Goal: Information Seeking & Learning: Learn about a topic

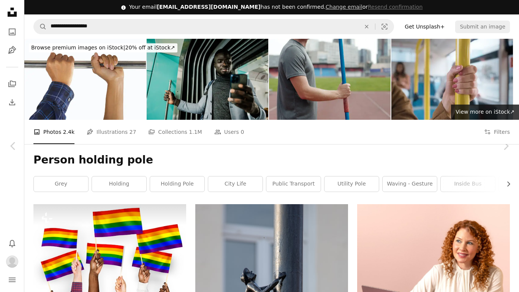
scroll to position [1275, 0]
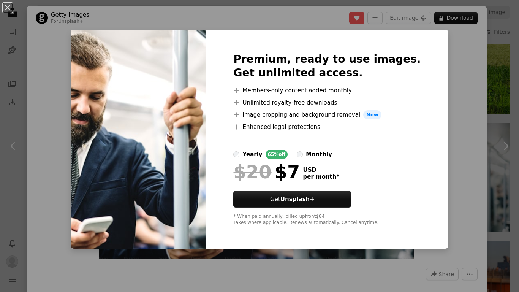
click at [502, 71] on div "An X shape Premium, ready to use images. Get unlimited access. A plus sign Memb…" at bounding box center [259, 146] width 519 height 292
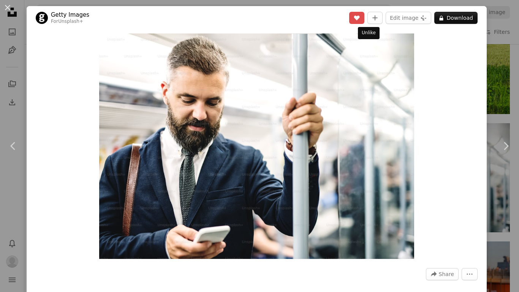
click at [360, 20] on icon "A heart" at bounding box center [356, 18] width 6 height 6
click at [495, 84] on div "An X shape Chevron left Chevron right Getty Images For Unsplash+ A heart A plus…" at bounding box center [259, 146] width 519 height 292
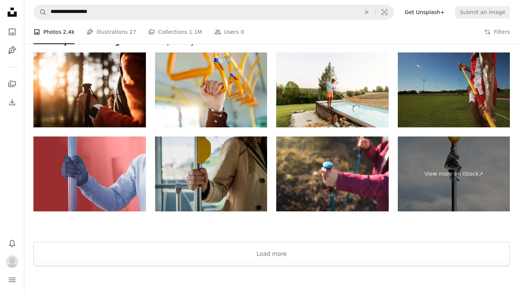
scroll to position [3146, 0]
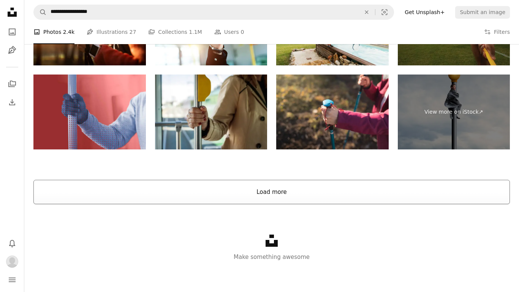
click at [276, 190] on button "Load more" at bounding box center [271, 192] width 476 height 24
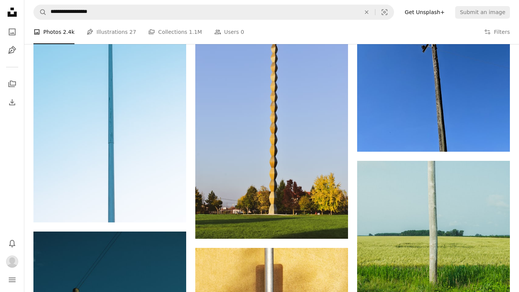
scroll to position [0, 0]
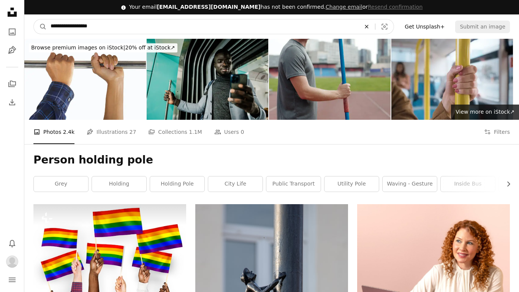
click at [374, 28] on icon "An X shape" at bounding box center [366, 27] width 17 height 6
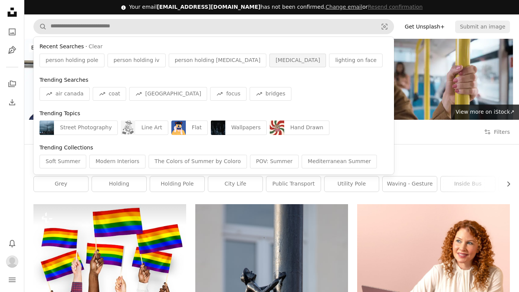
click at [275, 58] on span "[MEDICAL_DATA]" at bounding box center [297, 61] width 44 height 8
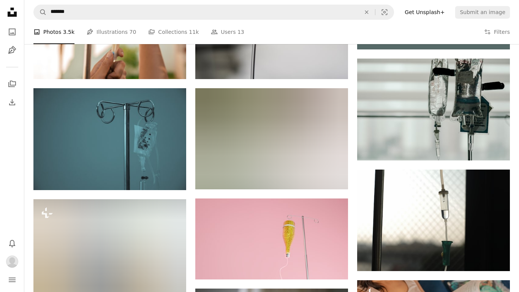
scroll to position [358, 0]
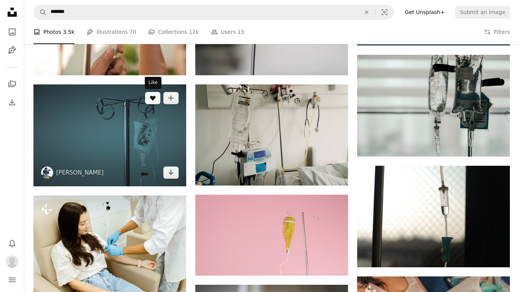
click at [148, 97] on button "A heart" at bounding box center [152, 98] width 15 height 12
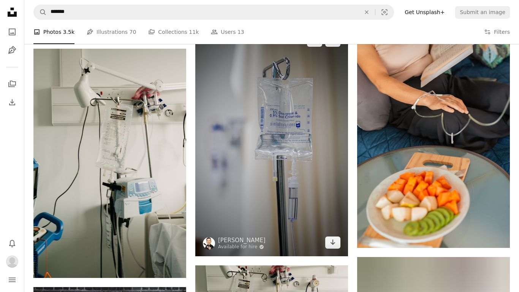
scroll to position [588, 0]
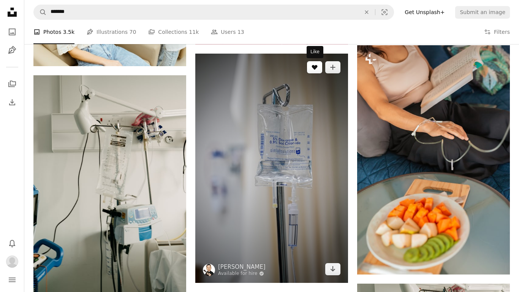
click at [311, 69] on button "A heart" at bounding box center [314, 67] width 15 height 12
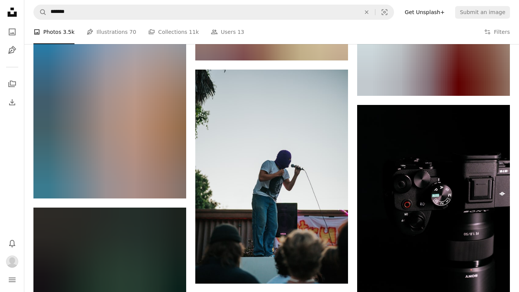
scroll to position [2787, 0]
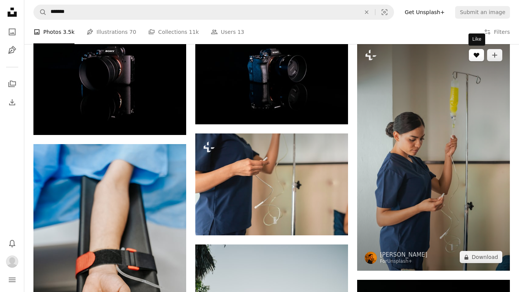
click at [474, 55] on icon "Like" at bounding box center [476, 55] width 6 height 5
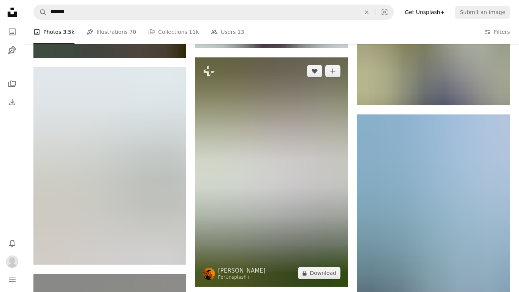
scroll to position [3854, 0]
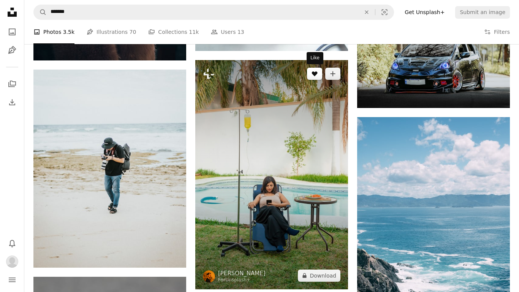
click at [312, 68] on button "A heart" at bounding box center [314, 74] width 15 height 12
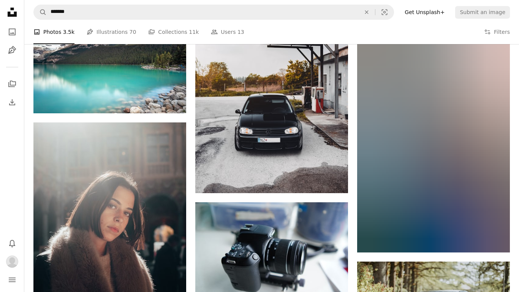
scroll to position [3105, 0]
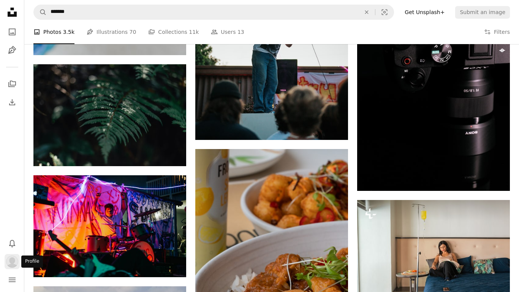
click at [15, 260] on img "Profile" at bounding box center [12, 261] width 12 height 12
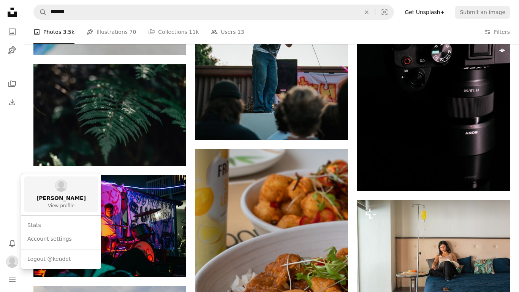
click at [62, 207] on span "View profile" at bounding box center [61, 206] width 27 height 6
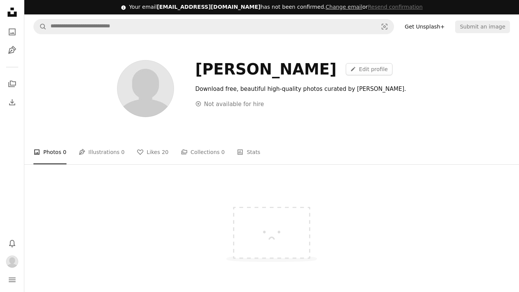
click at [162, 152] on ul "A photo Photos 0 Pen Tool Illustrations 0 A heart Likes 20 A stack of folders C…" at bounding box center [271, 152] width 476 height 24
click at [181, 148] on link "A stack of folders Collections 0" at bounding box center [203, 152] width 44 height 24
click at [145, 153] on link "A heart Likes 20" at bounding box center [153, 152] width 32 height 24
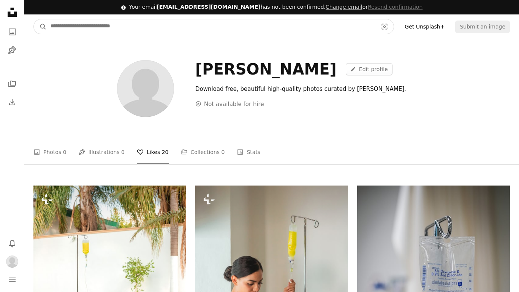
click at [244, 29] on input "Find visuals sitewide" at bounding box center [211, 26] width 328 height 14
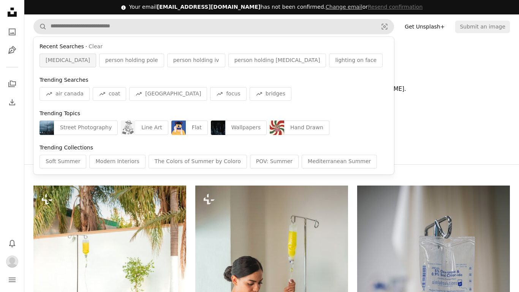
click at [55, 62] on span "[MEDICAL_DATA]" at bounding box center [68, 61] width 44 height 8
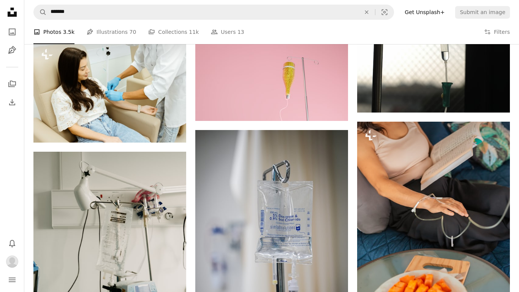
scroll to position [515, 0]
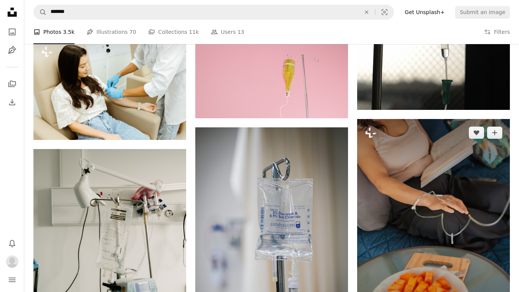
click at [449, 205] on img at bounding box center [433, 233] width 153 height 229
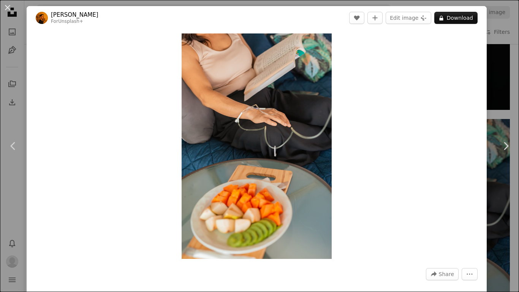
click at [511, 82] on div "An X shape Chevron left Chevron right [PERSON_NAME] For Unsplash+ A heart A plu…" at bounding box center [259, 146] width 519 height 292
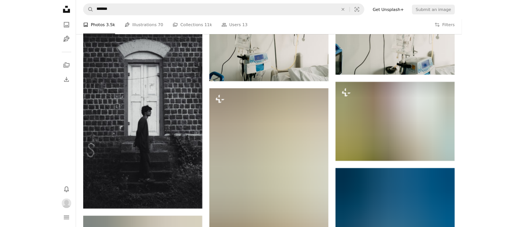
scroll to position [877, 0]
